Goal: Task Accomplishment & Management: Manage account settings

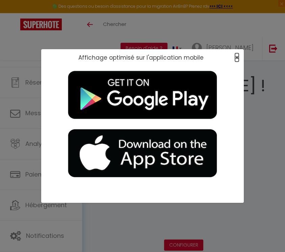
click at [237, 59] on span "×" at bounding box center [237, 57] width 4 height 8
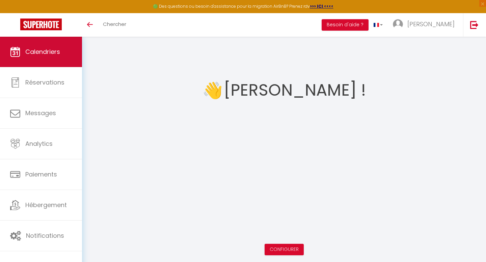
click at [47, 51] on span "Calendriers" at bounding box center [42, 52] width 35 height 8
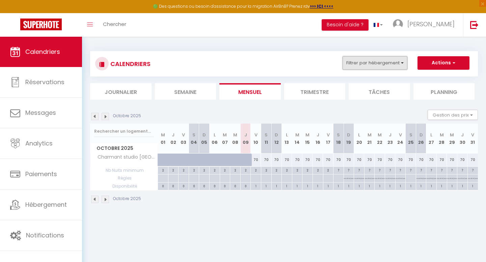
click at [284, 62] on button "Filtrer par hébergement" at bounding box center [374, 62] width 65 height 13
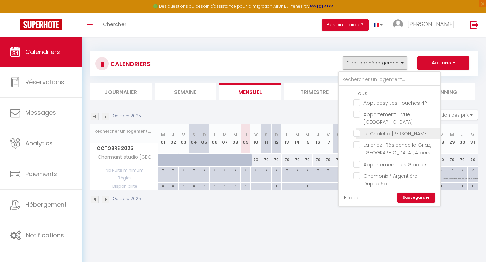
click at [284, 134] on input "Le Chalet d'[PERSON_NAME]" at bounding box center [395, 133] width 84 height 7
checkbox input "true"
checkbox input "false"
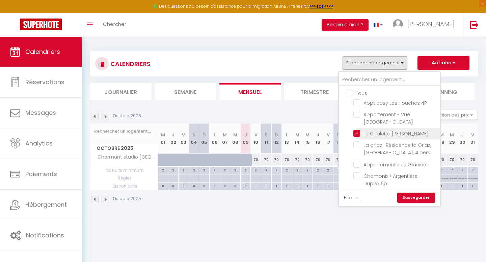
checkbox input "false"
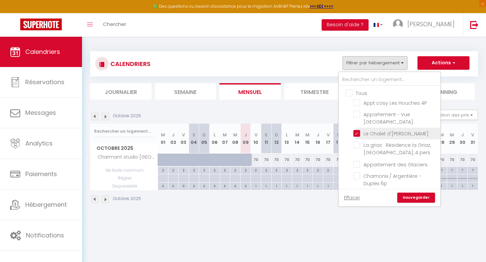
checkbox input "false"
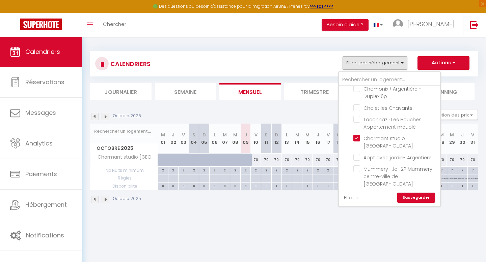
click at [284, 137] on ul "Tous Appt cosy Les Houches 4P Appartement - Vue [GEOGRAPHIC_DATA] Le Chalet d'A…" at bounding box center [389, 106] width 101 height 214
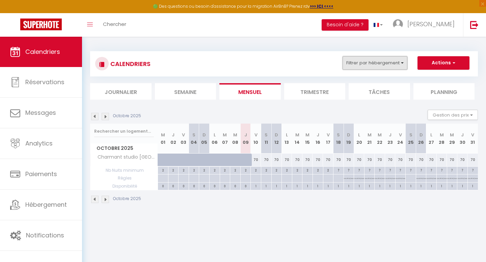
click at [284, 62] on button "Filtrer par hébergement" at bounding box center [374, 62] width 65 height 13
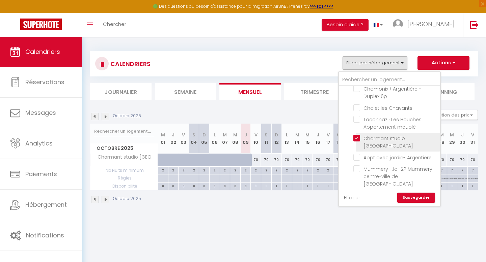
click at [284, 135] on input "Charmant studio [GEOGRAPHIC_DATA]" at bounding box center [395, 138] width 84 height 7
checkbox input "false"
click at [284, 201] on link "Sauvegarder" at bounding box center [416, 198] width 38 height 10
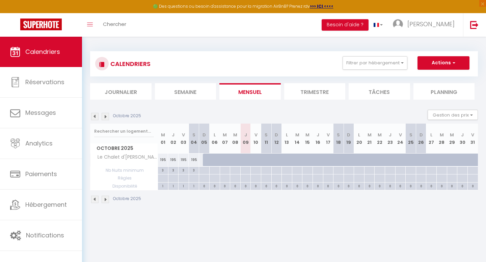
click at [108, 201] on img at bounding box center [105, 199] width 7 height 7
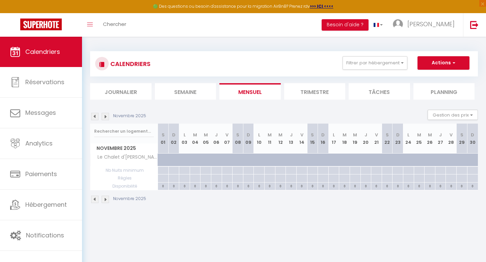
click at [108, 201] on img at bounding box center [105, 199] width 7 height 7
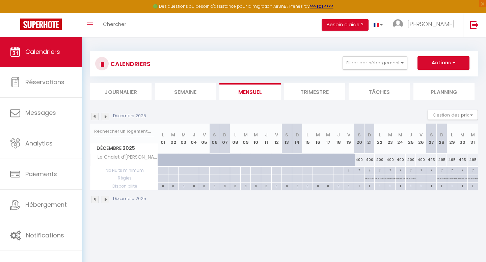
click at [108, 201] on img at bounding box center [105, 199] width 7 height 7
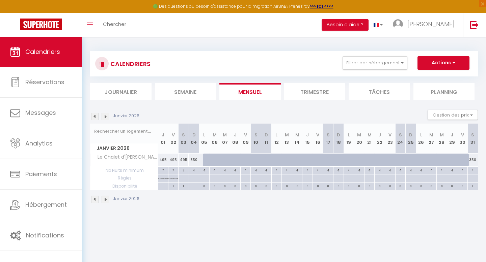
click at [108, 201] on img at bounding box center [105, 199] width 7 height 7
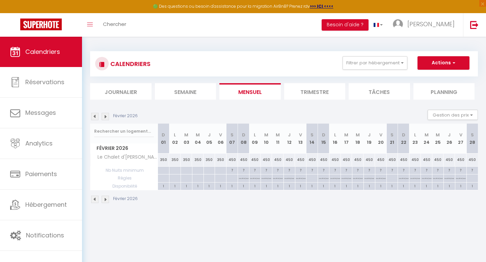
click at [98, 199] on img at bounding box center [94, 199] width 7 height 7
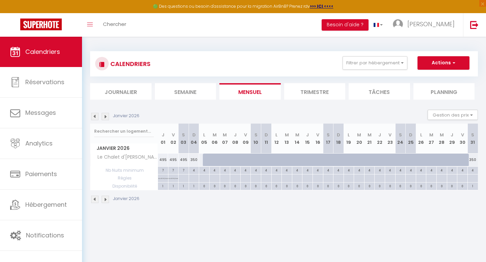
click at [284, 158] on div "350" at bounding box center [472, 160] width 10 height 12
type input "350"
type input "[DATE]"
type input "Dim 01 Février 2026"
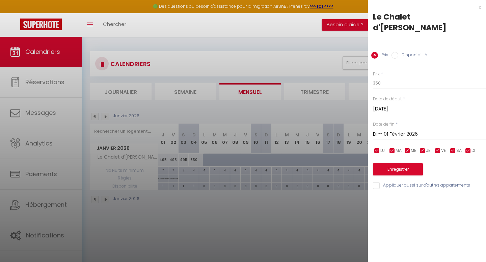
click at [284, 52] on input "Disponibilité" at bounding box center [394, 55] width 7 height 7
radio input "true"
radio input "false"
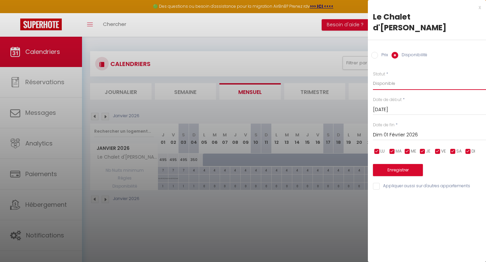
click at [284, 77] on select "Disponible Indisponible" at bounding box center [429, 83] width 113 height 13
select select "0"
click at [284, 77] on select "Disponible Indisponible" at bounding box center [429, 83] width 113 height 13
click at [284, 164] on button "Enregistrer" at bounding box center [398, 170] width 50 height 12
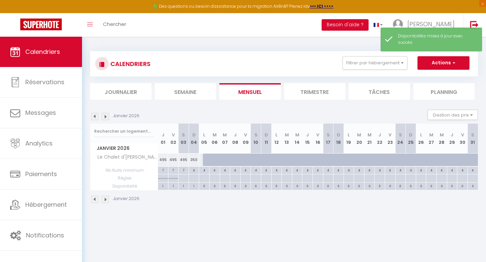
click at [106, 198] on img at bounding box center [105, 199] width 7 height 7
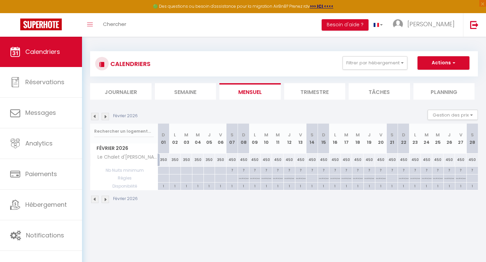
click at [96, 199] on img at bounding box center [94, 199] width 7 height 7
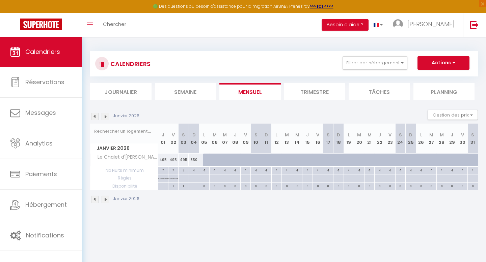
click at [284, 159] on div at bounding box center [476, 164] width 10 height 13
select select "1"
type input "[DATE]"
type input "Dim 01 Février 2026"
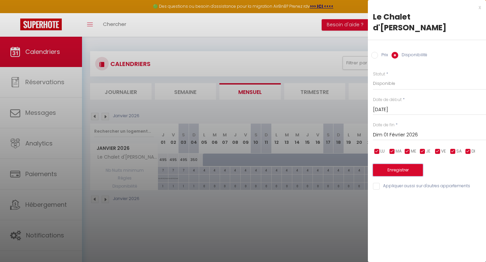
click at [284, 164] on button "Enregistrer" at bounding box center [398, 170] width 50 height 12
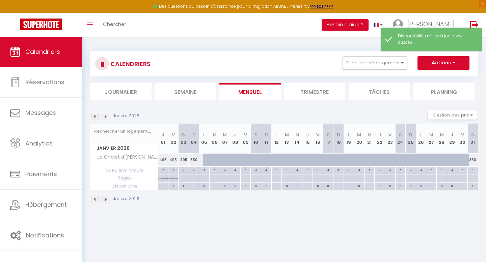
click at [105, 118] on img at bounding box center [105, 116] width 7 height 7
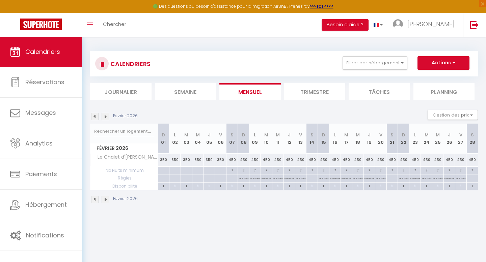
click at [164, 170] on div at bounding box center [163, 171] width 11 height 8
type input "Dim 01 Février 2026"
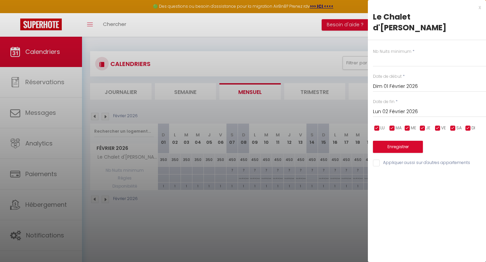
click at [284, 108] on input "Lun 02 Février 2026" at bounding box center [429, 112] width 113 height 9
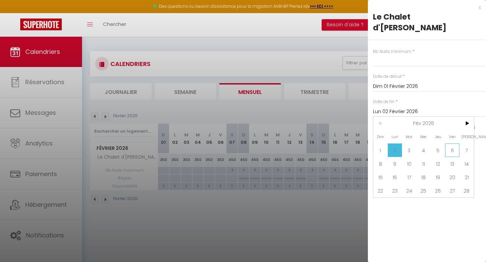
click at [284, 144] on span "6" at bounding box center [452, 150] width 15 height 13
type input "Ven 06 Février 2026"
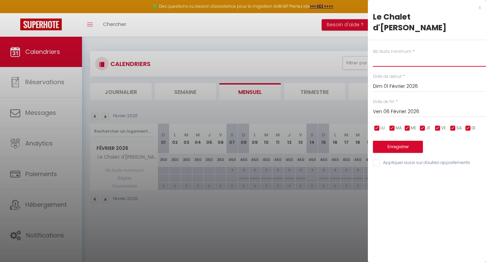
click at [284, 55] on input "text" at bounding box center [429, 61] width 113 height 12
type input "4"
click at [284, 141] on button "Enregistrer" at bounding box center [398, 147] width 50 height 12
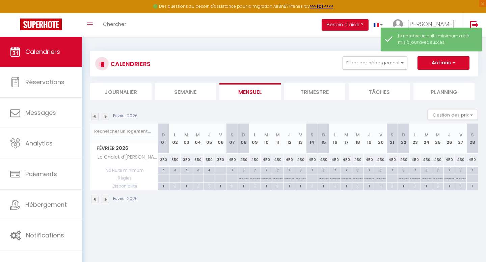
click at [219, 171] on div at bounding box center [220, 171] width 11 height 8
type input "Ven 06 Février 2026"
type input "[DATE]"
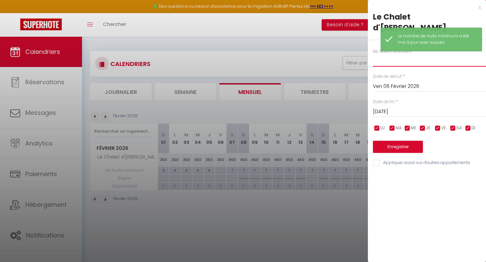
click at [284, 55] on input "text" at bounding box center [429, 61] width 113 height 12
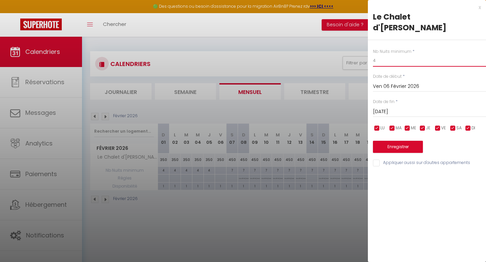
type input "4"
click at [284, 141] on button "Enregistrer" at bounding box center [398, 147] width 50 height 12
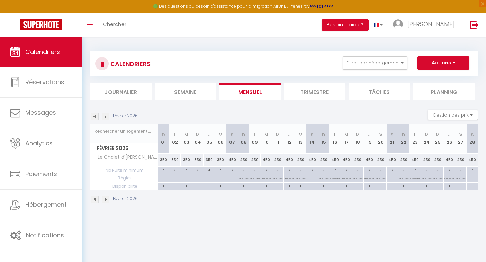
click at [94, 198] on img at bounding box center [94, 199] width 7 height 7
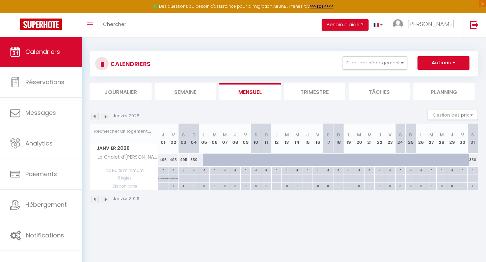
click at [106, 200] on img at bounding box center [105, 199] width 7 height 7
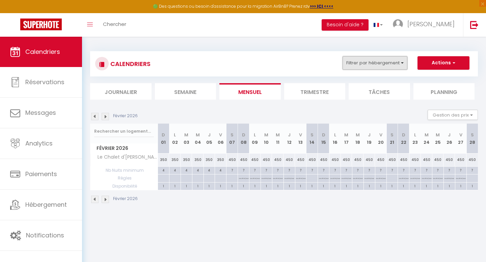
click at [284, 68] on button "Filtrer par hébergement" at bounding box center [374, 62] width 65 height 13
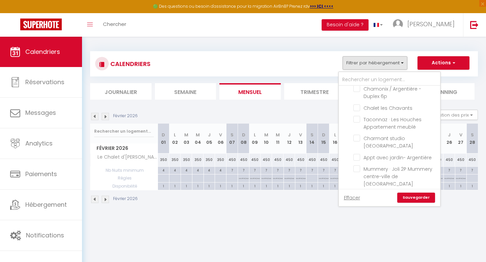
click at [250, 162] on div "450" at bounding box center [254, 160] width 11 height 12
select select "1"
type input "Lun 09 Février 2026"
type input "[DATE]"
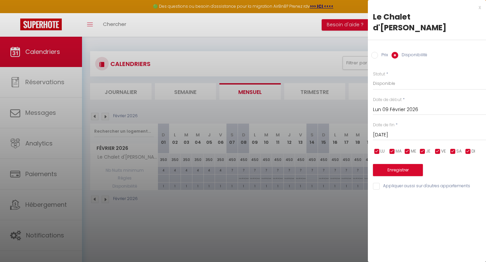
click at [284, 7] on div "x" at bounding box center [424, 7] width 113 height 8
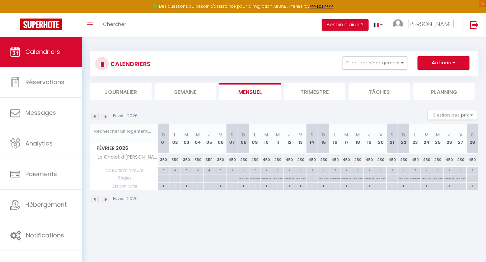
click at [105, 116] on img at bounding box center [105, 116] width 7 height 7
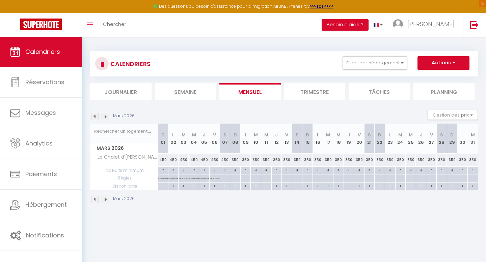
click at [106, 116] on img at bounding box center [105, 116] width 7 height 7
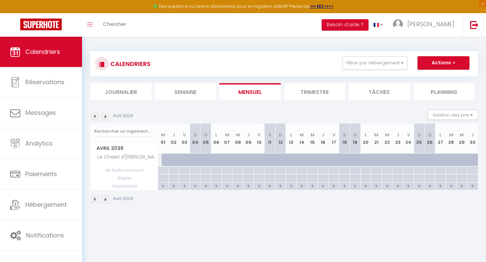
click at [93, 116] on img at bounding box center [94, 116] width 7 height 7
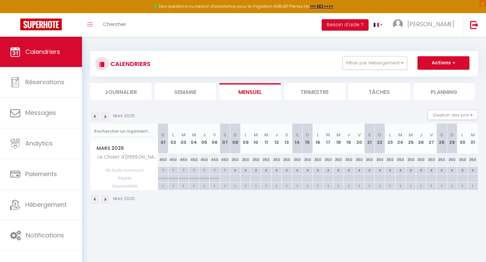
click at [284, 159] on div "350" at bounding box center [307, 160] width 10 height 12
select select "1"
type input "[DATE]"
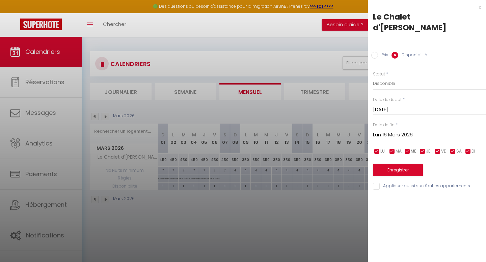
click at [284, 131] on input "Lun 16 Mars 2026" at bounding box center [429, 135] width 113 height 9
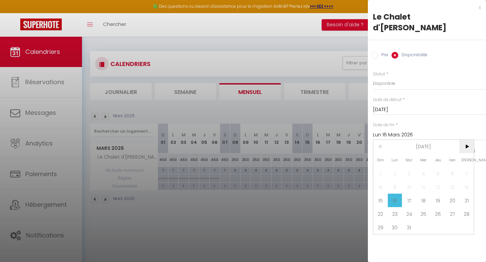
click at [284, 140] on span ">" at bounding box center [466, 146] width 15 height 13
click at [284, 167] on span "1" at bounding box center [423, 173] width 15 height 13
type input "Mer 01 Avril 2026"
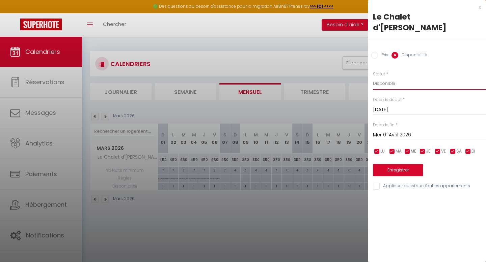
click at [284, 77] on select "Disponible Indisponible" at bounding box center [429, 83] width 113 height 13
select select "0"
click at [284, 77] on select "Disponible Indisponible" at bounding box center [429, 83] width 113 height 13
click at [284, 164] on button "Enregistrer" at bounding box center [398, 170] width 50 height 12
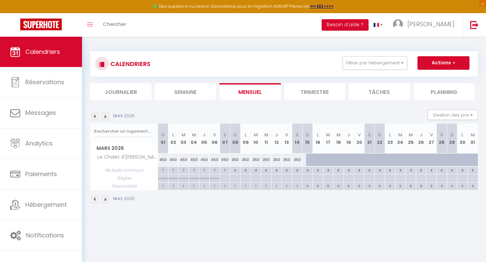
click at [105, 116] on img at bounding box center [105, 116] width 7 height 7
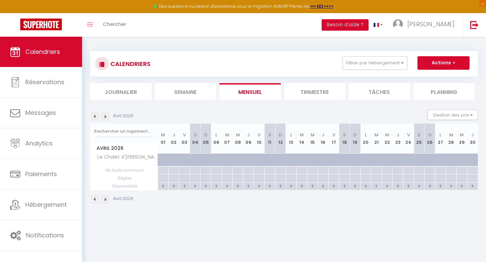
click at [106, 115] on img at bounding box center [105, 116] width 7 height 7
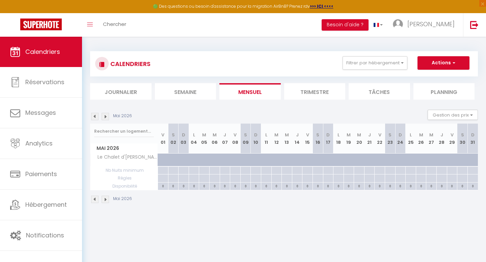
click at [106, 115] on img at bounding box center [105, 116] width 7 height 7
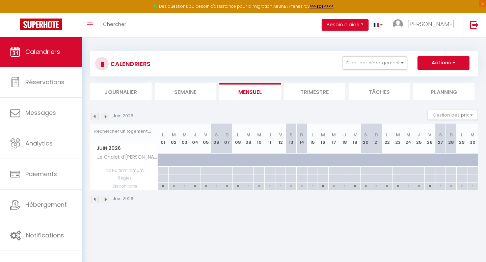
click at [107, 115] on img at bounding box center [105, 116] width 7 height 7
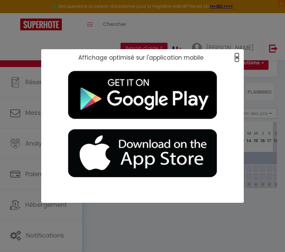
click at [236, 56] on span "×" at bounding box center [237, 57] width 4 height 8
